Goal: Find specific page/section: Find specific page/section

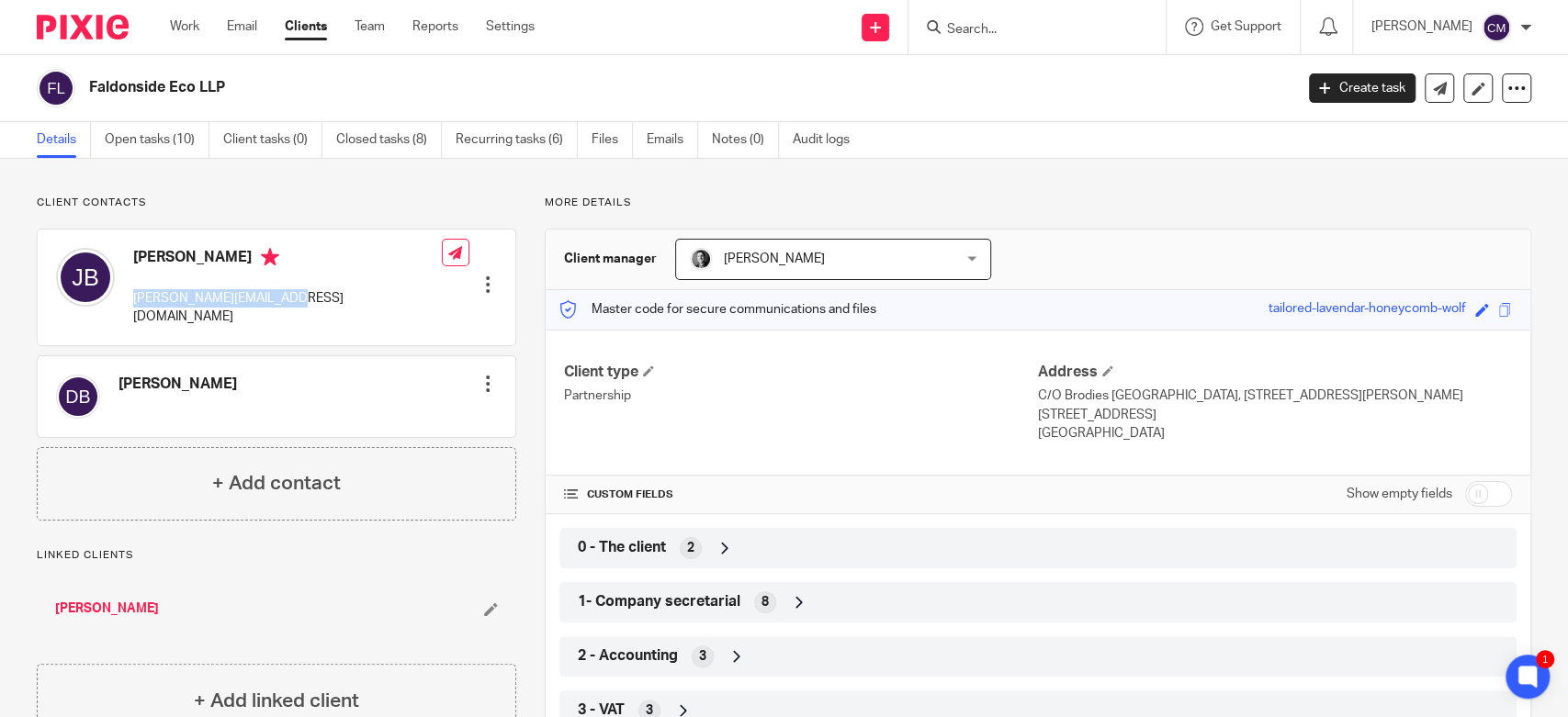
click at [989, 41] on div at bounding box center [1037, 27] width 257 height 54
click at [985, 29] on input "Search" at bounding box center [1028, 30] width 166 height 16
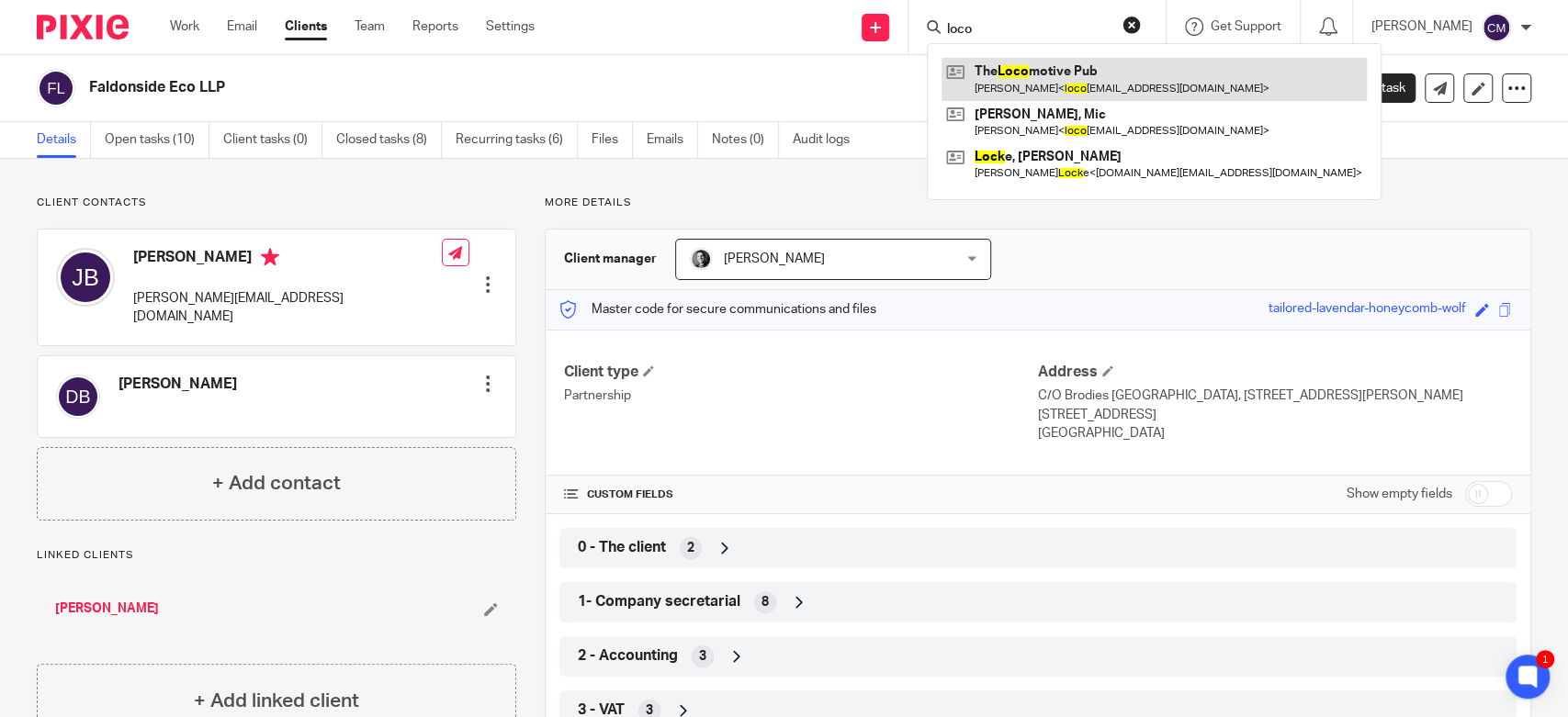
type input "loco"
click at [1068, 80] on link at bounding box center [1154, 79] width 425 height 42
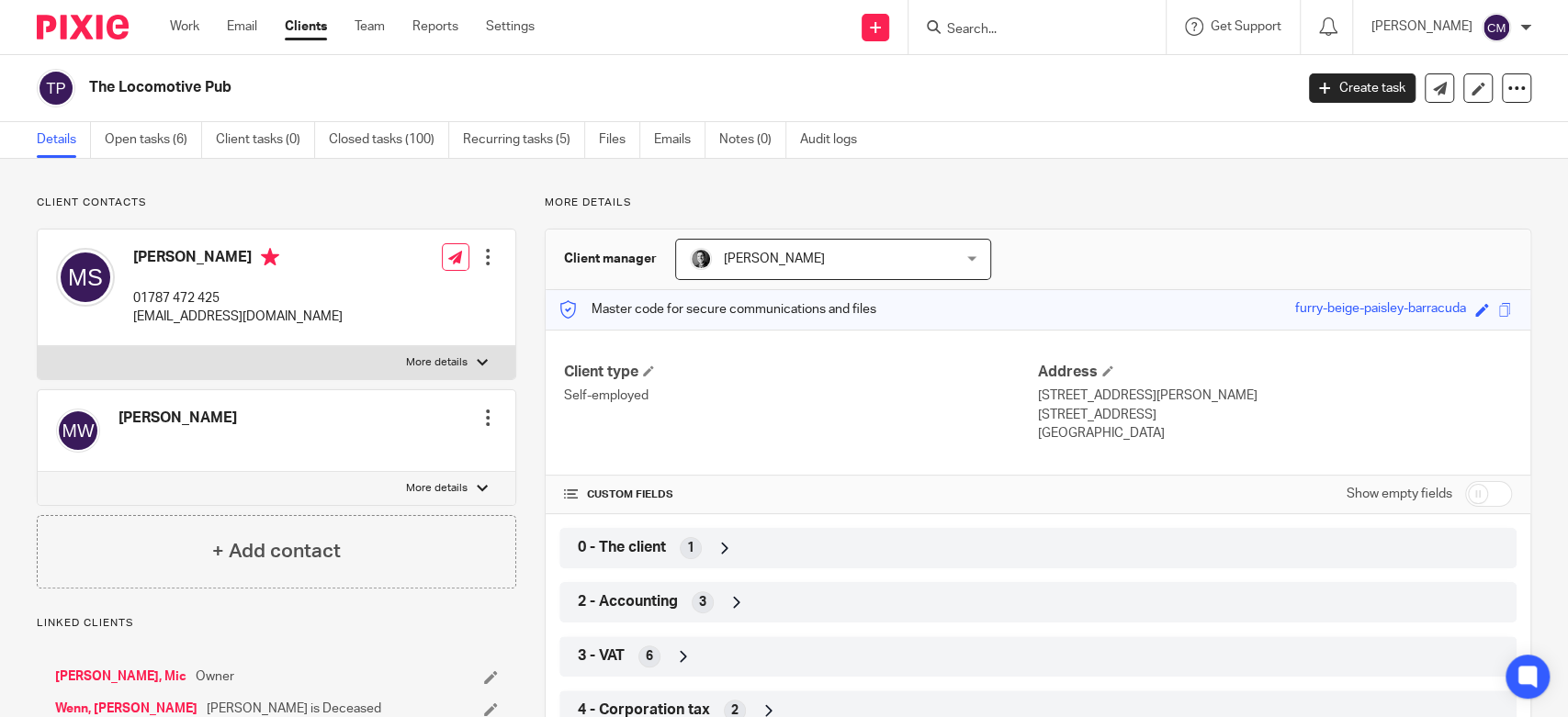
click at [636, 575] on div "Client type Self-employed Address [STREET_ADDRESS][PERSON_NAME] [STREET_ADDRESS…" at bounding box center [1038, 693] width 985 height 727
click at [629, 601] on span "2 - Accounting" at bounding box center [628, 602] width 100 height 19
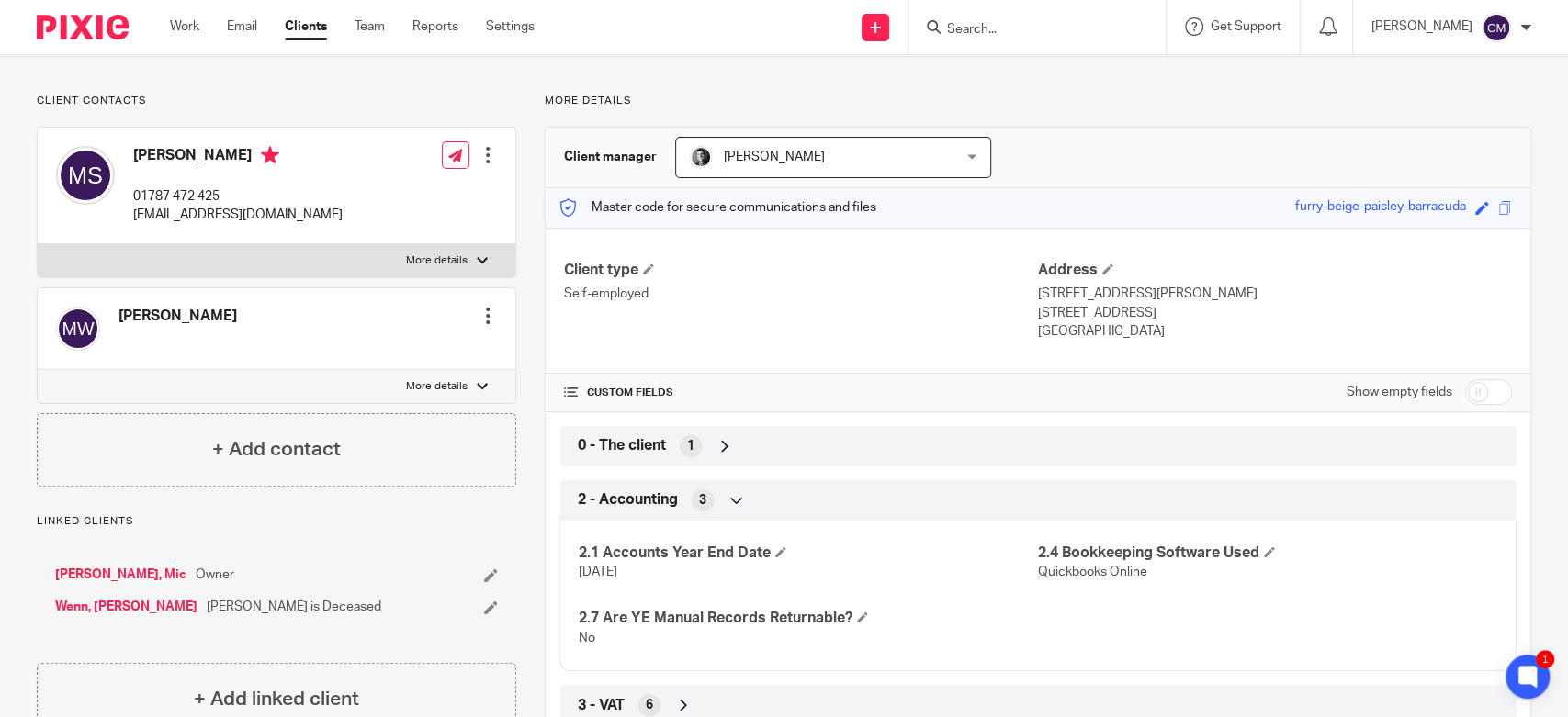
scroll to position [204, 0]
